Goal: Information Seeking & Learning: Learn about a topic

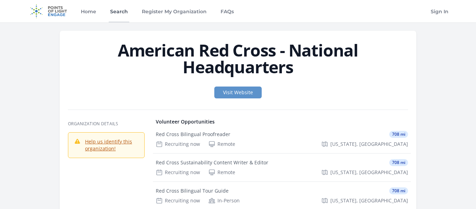
click at [119, 17] on link "Search" at bounding box center [119, 11] width 21 height 22
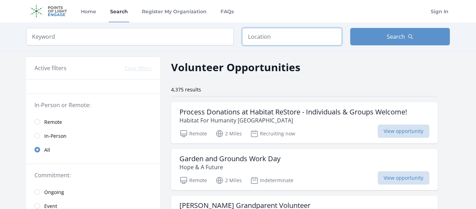
click at [257, 39] on input "text" at bounding box center [292, 36] width 100 height 17
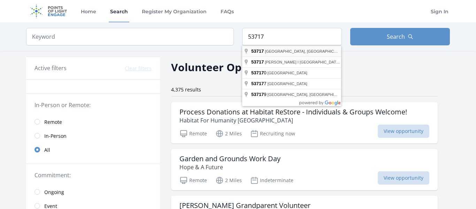
type input "Madison, WI 53717, USA"
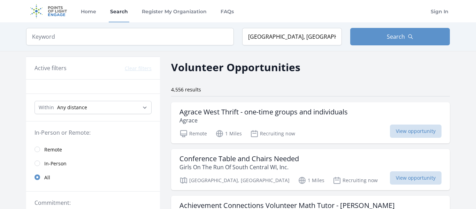
click at [56, 163] on span "In-Person" at bounding box center [55, 163] width 22 height 7
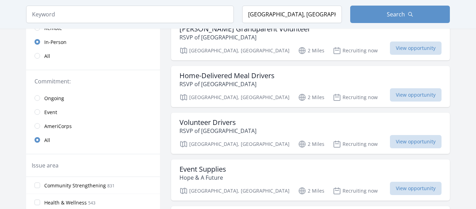
scroll to position [130, 0]
click at [37, 124] on input "radio" at bounding box center [37, 126] width 6 height 6
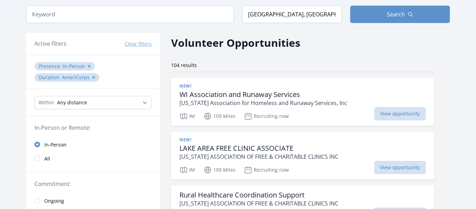
scroll to position [22, 0]
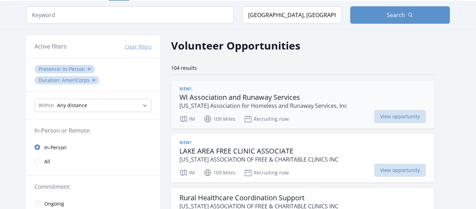
click at [328, 124] on div "New! WI Association and Runaway Services Wisconsin Association for Homeless and…" at bounding box center [302, 104] width 263 height 48
click at [207, 104] on p "Wisconsin Association for Homeless and Runaway Services, Inc" at bounding box center [263, 105] width 168 height 8
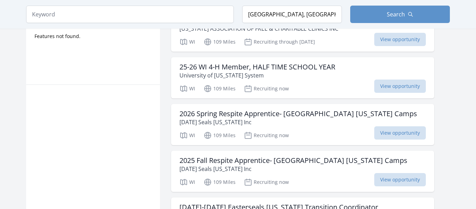
scroll to position [433, 0]
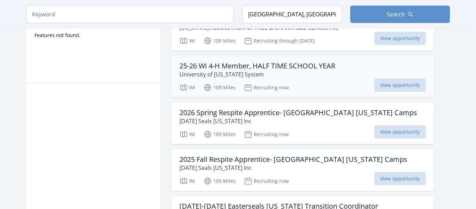
click at [302, 65] on h3 "25-26 WI 4-H Member, HALF TIME SCHOOL YEAR" at bounding box center [257, 66] width 156 height 8
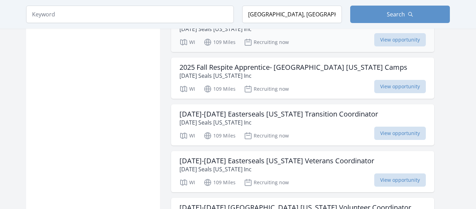
scroll to position [528, 0]
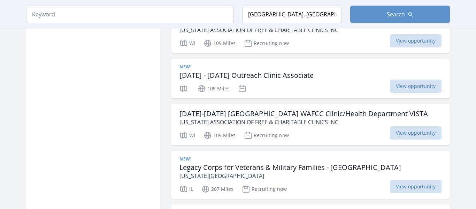
scroll to position [2174, 0]
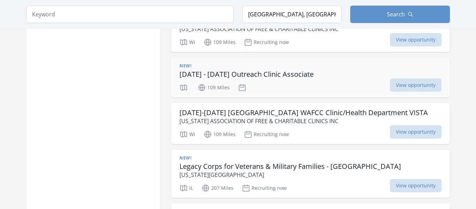
click at [253, 70] on h3 "2025 - 2026 Outreach Clinic Associate" at bounding box center [246, 74] width 134 height 8
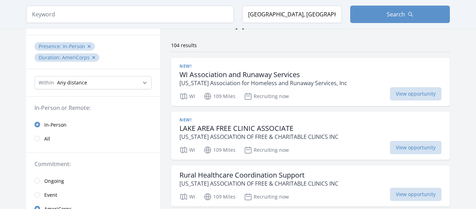
scroll to position [44, 0]
click at [111, 86] on select "Any distance , 5 Miles , 20 Miles , 50 Miles , 100 Miles" at bounding box center [92, 82] width 117 height 13
select select "32186"
click at [34, 76] on select "Any distance , 5 Miles , 20 Miles , 50 Miles , 100 Miles" at bounding box center [92, 82] width 117 height 13
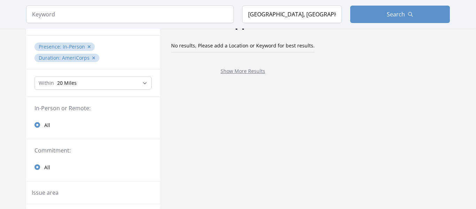
click at [102, 116] on fieldset "In-Person or Remote: All" at bounding box center [93, 118] width 134 height 28
click at [93, 84] on select "Any distance , 5 Miles , 20 Miles , 50 Miles , 100 Miles" at bounding box center [92, 82] width 117 height 13
select select "all"
click at [34, 76] on select "Any distance , 5 Miles , 20 Miles , 50 Miles , 100 Miles" at bounding box center [92, 82] width 117 height 13
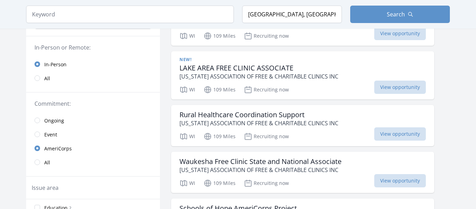
scroll to position [105, 0]
click at [52, 124] on span "Ongoing" at bounding box center [54, 120] width 20 height 8
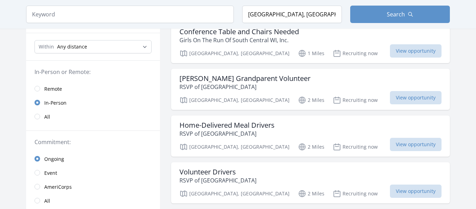
scroll to position [80, 0]
click at [265, 71] on div "Foster Grandparent Volunteer RSVP of Dane County Madison, WI 2 Miles Recruiting…" at bounding box center [310, 88] width 279 height 41
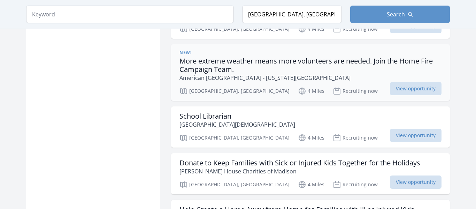
scroll to position [719, 0]
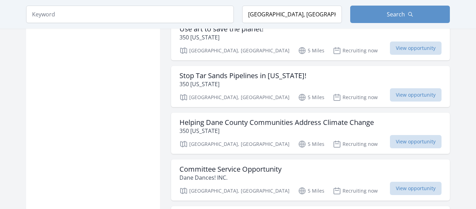
scroll to position [1663, 0]
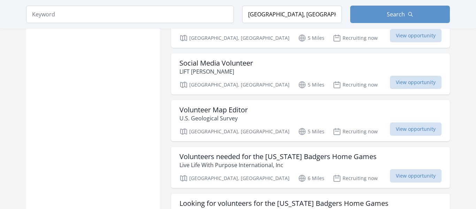
scroll to position [1909, 0]
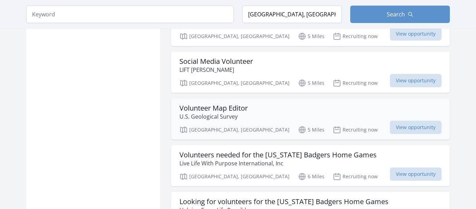
click at [229, 112] on p "U.S. Geological Survey" at bounding box center [213, 116] width 68 height 8
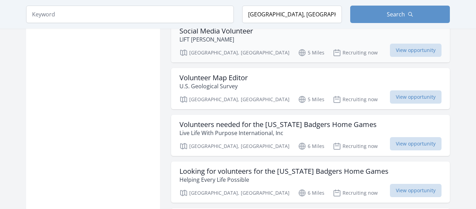
scroll to position [1939, 0]
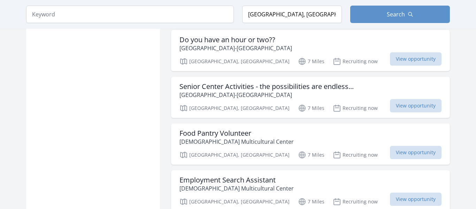
scroll to position [2829, 0]
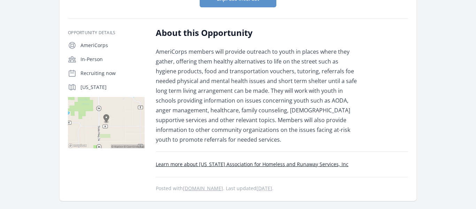
scroll to position [101, 0]
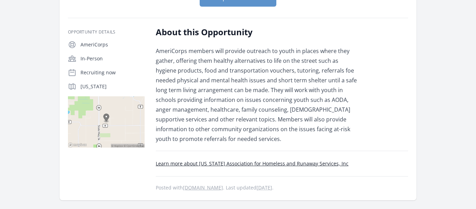
click at [207, 188] on link "my.americorps.gov" at bounding box center [203, 187] width 40 height 7
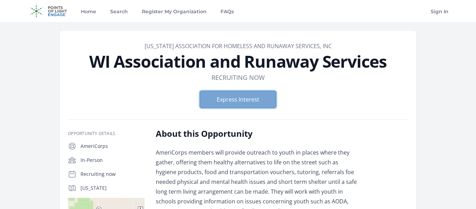
click at [227, 106] on button "Express Interest" at bounding box center [238, 99] width 77 height 17
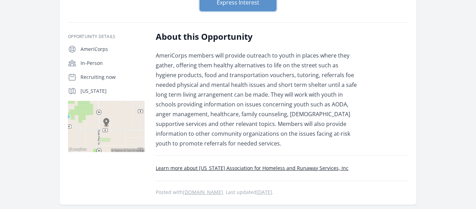
scroll to position [93, 0]
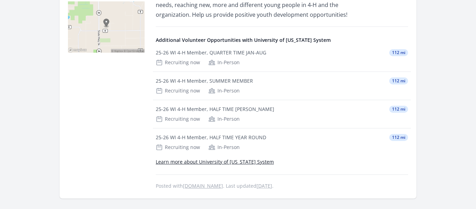
scroll to position [215, 0]
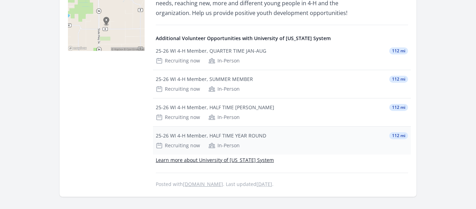
click at [226, 136] on div "25-26 WI 4-H Member, HALF TIME YEAR ROUND" at bounding box center [211, 135] width 110 height 7
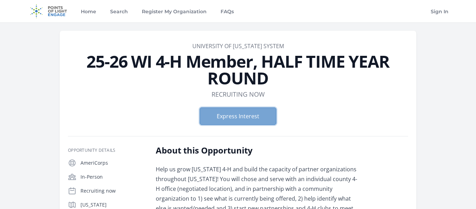
click at [208, 116] on button "Express Interest" at bounding box center [238, 115] width 77 height 17
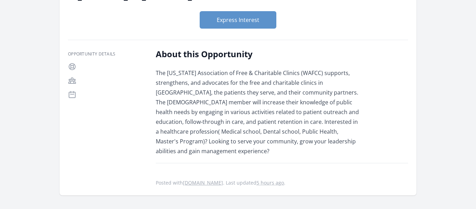
scroll to position [61, 0]
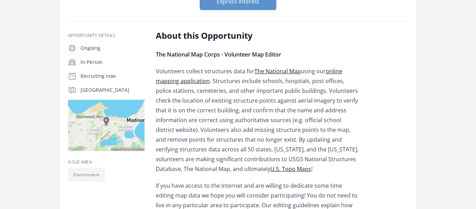
scroll to position [98, 0]
